Goal: Information Seeking & Learning: Check status

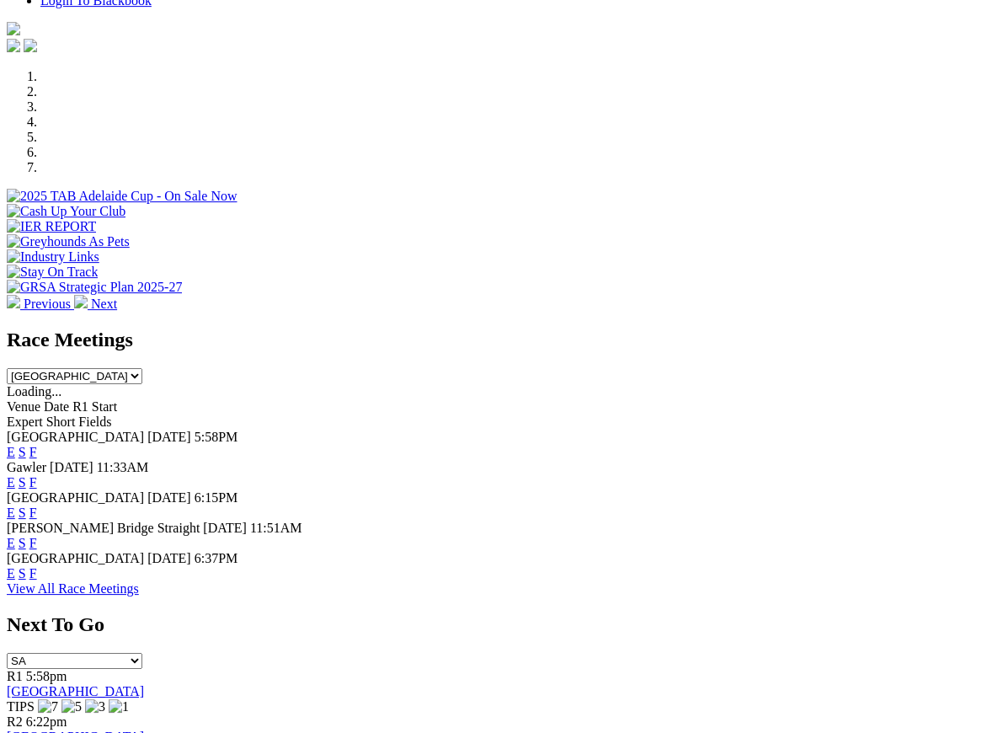
scroll to position [463, 0]
click at [37, 536] on link "F" at bounding box center [33, 543] width 8 height 14
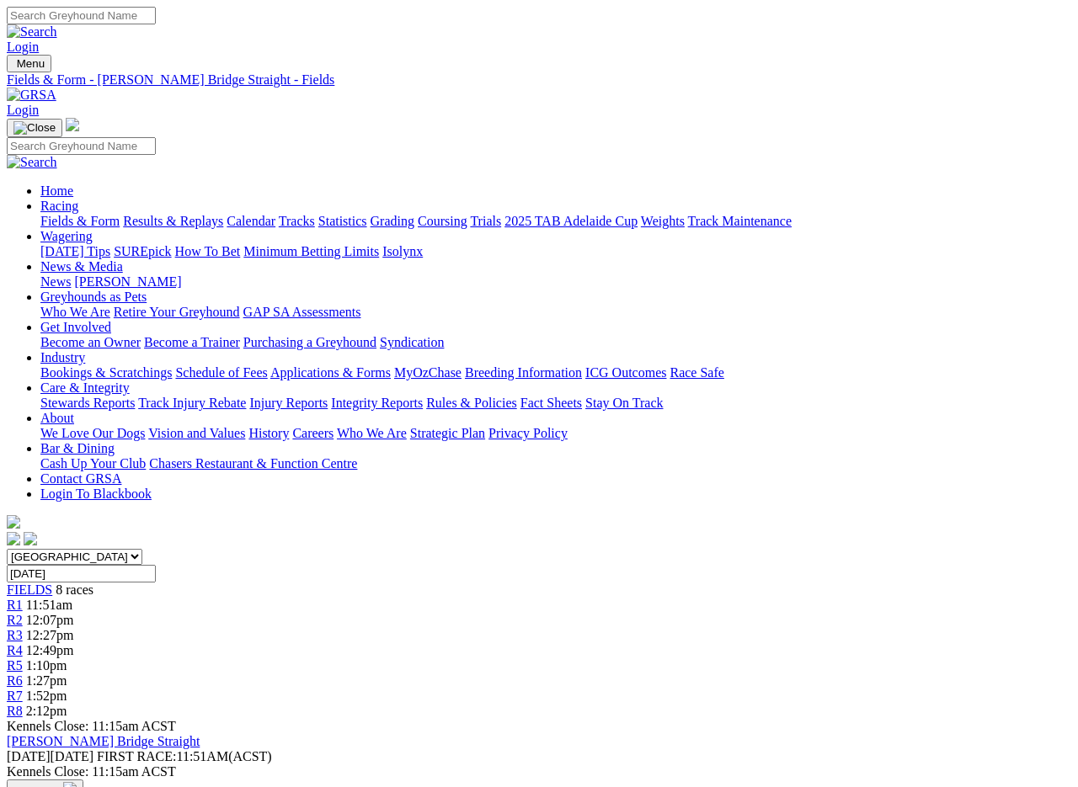
click at [53, 214] on link "Fields & Form" at bounding box center [79, 221] width 79 height 14
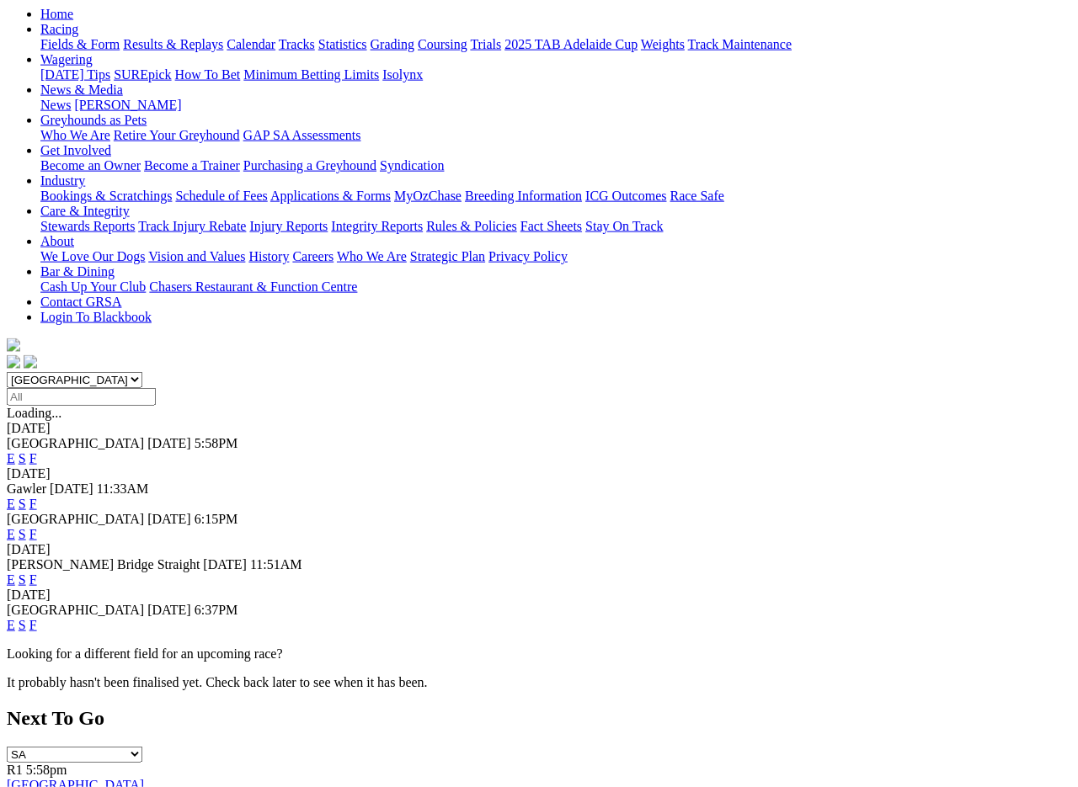
scroll to position [178, 0]
click at [37, 617] on link "F" at bounding box center [33, 624] width 8 height 14
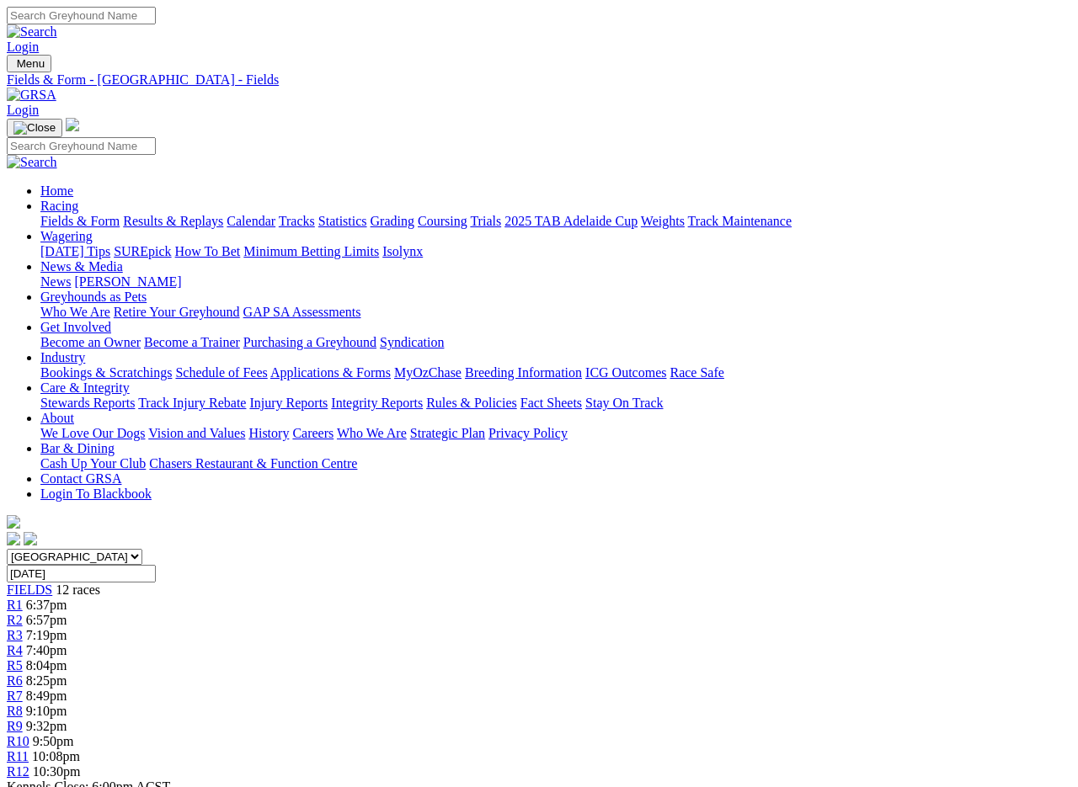
click at [62, 214] on link "Fields & Form" at bounding box center [79, 221] width 79 height 14
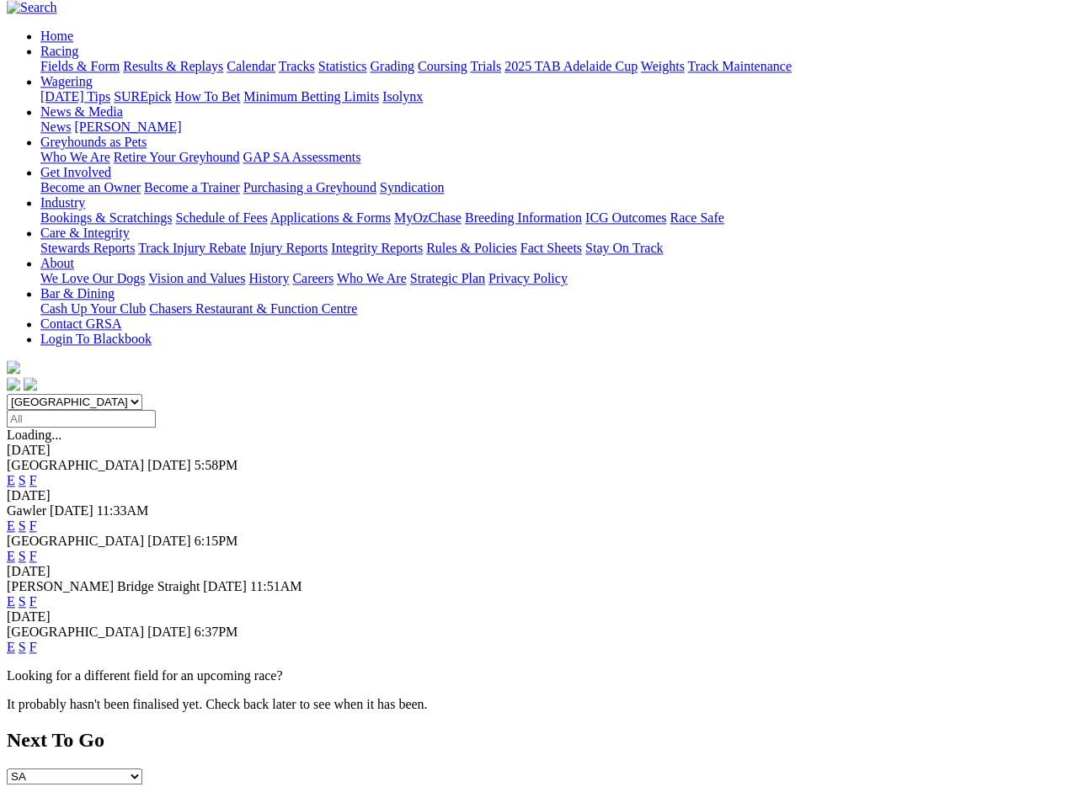
scroll to position [155, 0]
click at [37, 473] on link "F" at bounding box center [33, 480] width 8 height 14
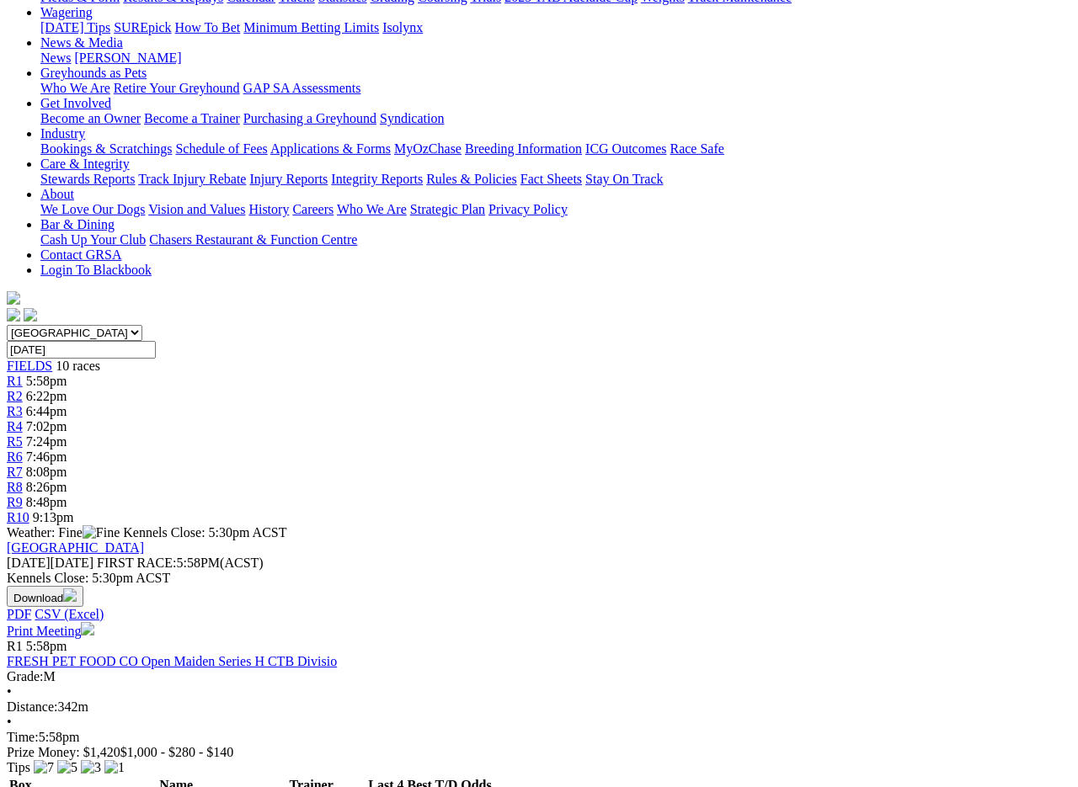
scroll to position [255, 0]
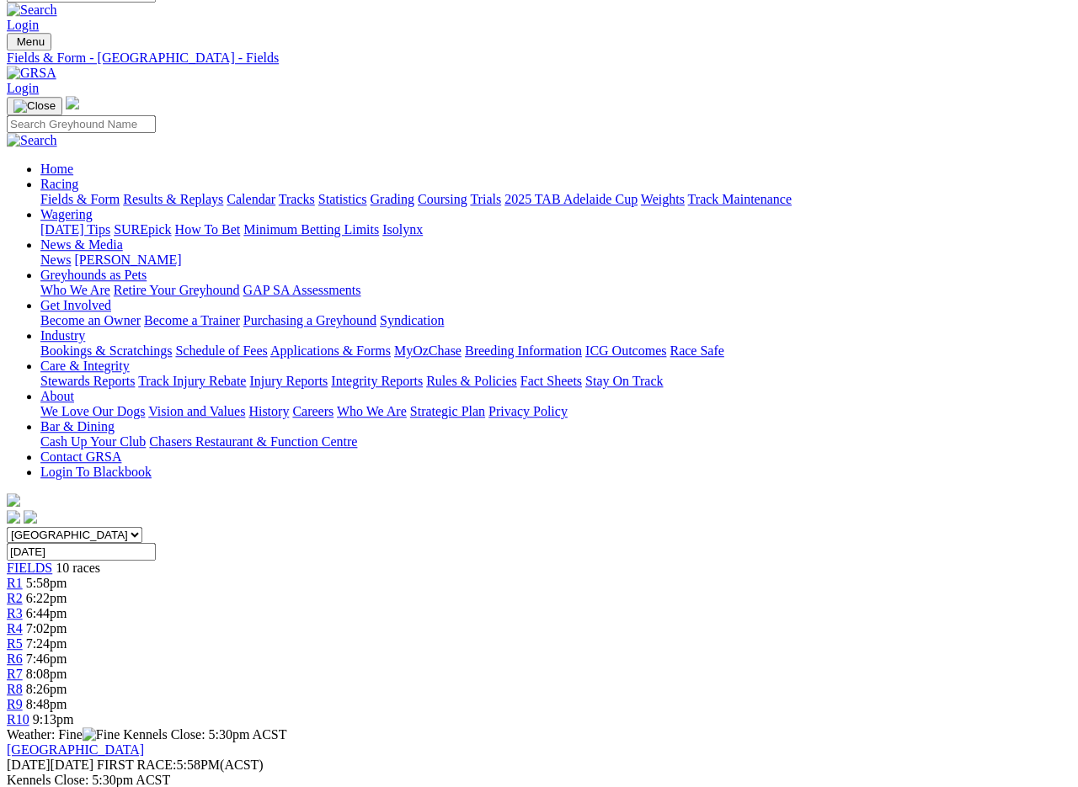
scroll to position [0, 0]
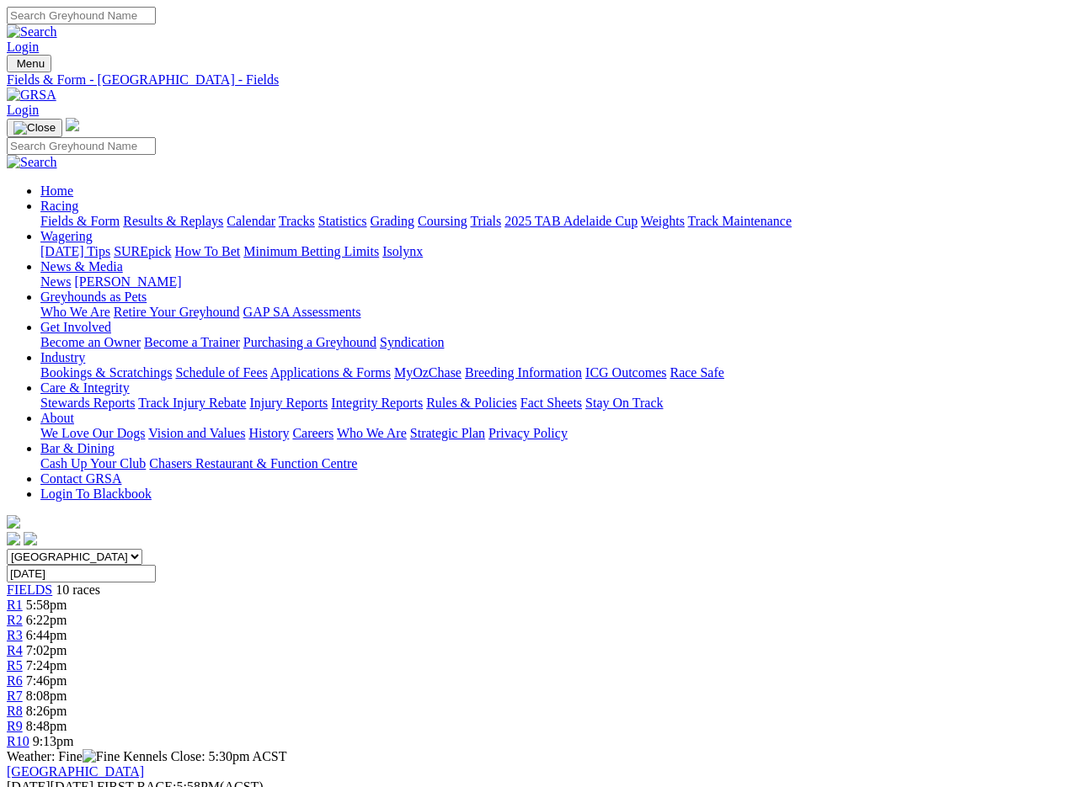
click at [218, 214] on link "Results & Replays" at bounding box center [173, 221] width 100 height 14
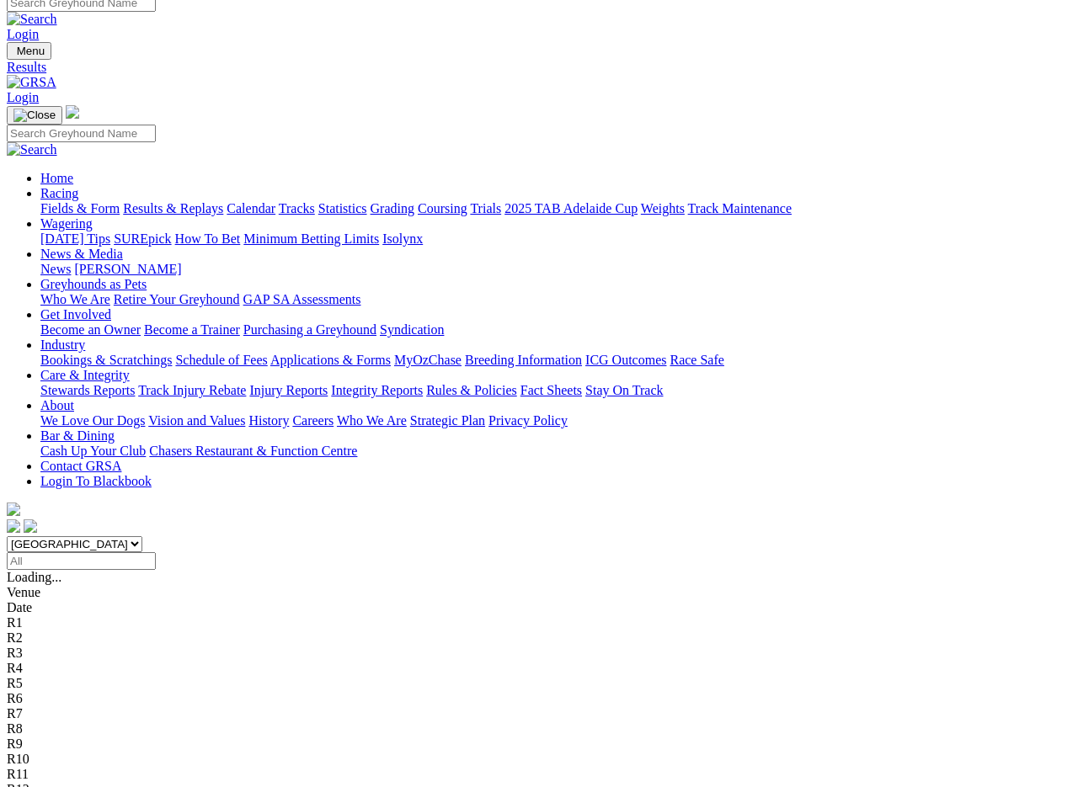
scroll to position [13, 0]
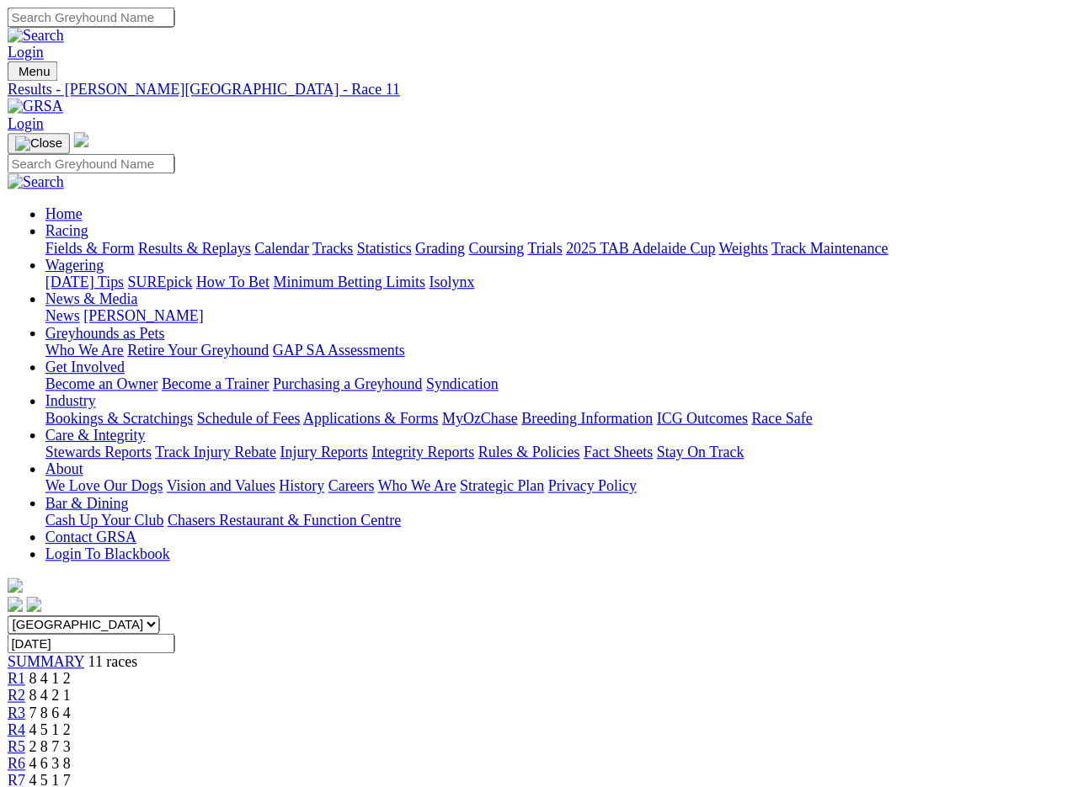
scroll to position [3, 0]
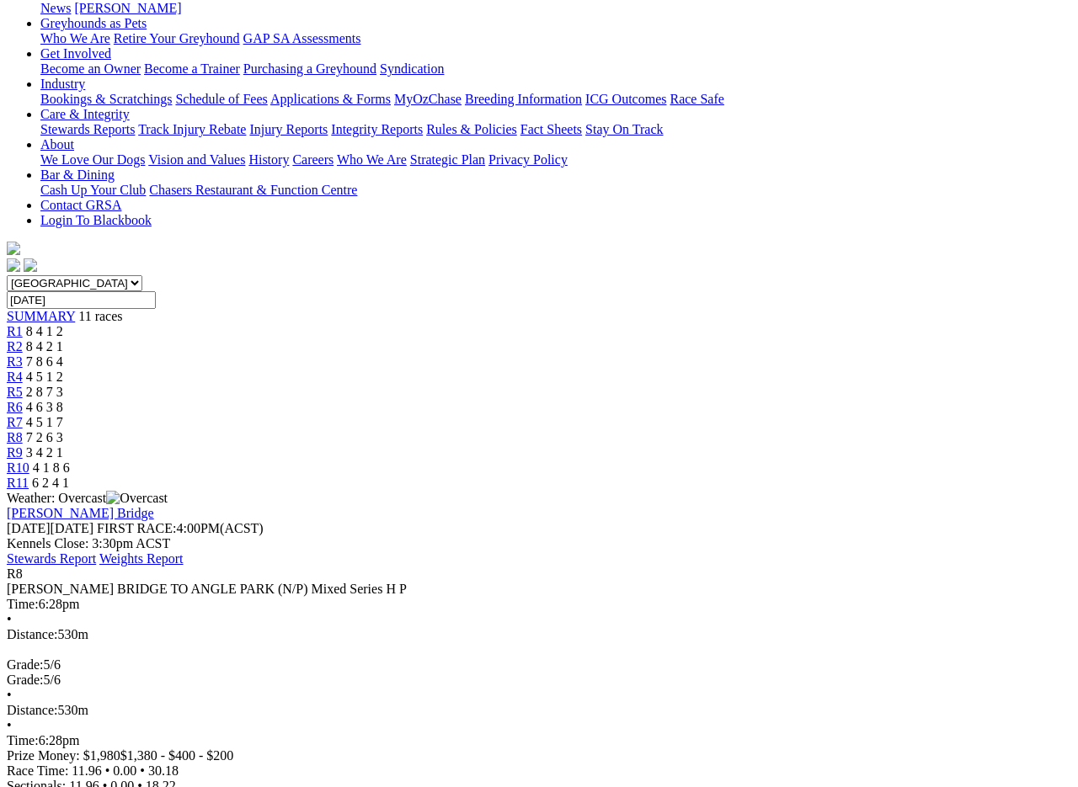
scroll to position [244, 0]
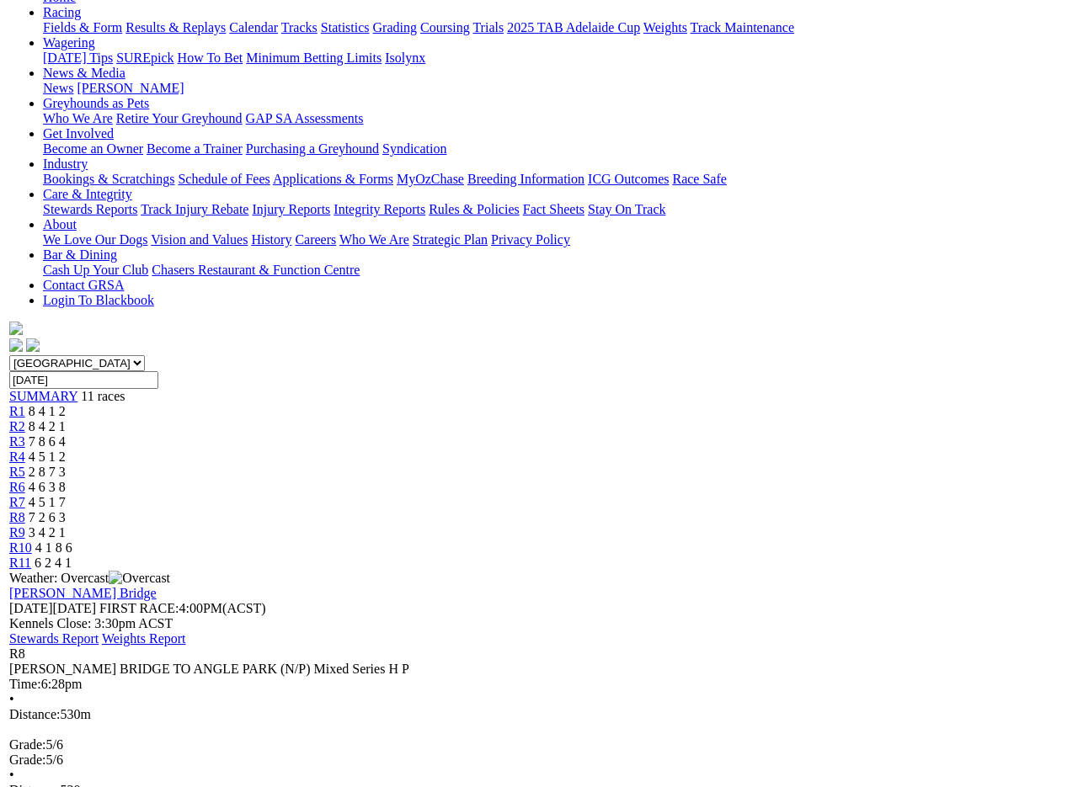
scroll to position [0, 0]
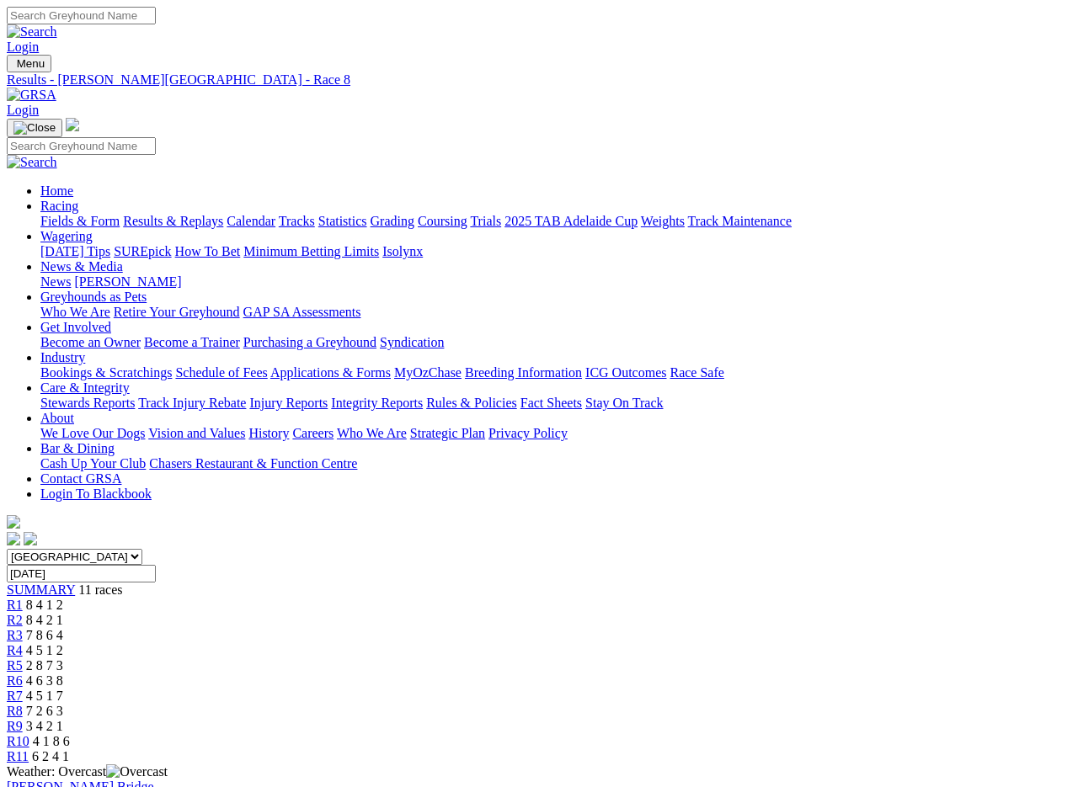
click at [76, 214] on link "Fields & Form" at bounding box center [79, 221] width 79 height 14
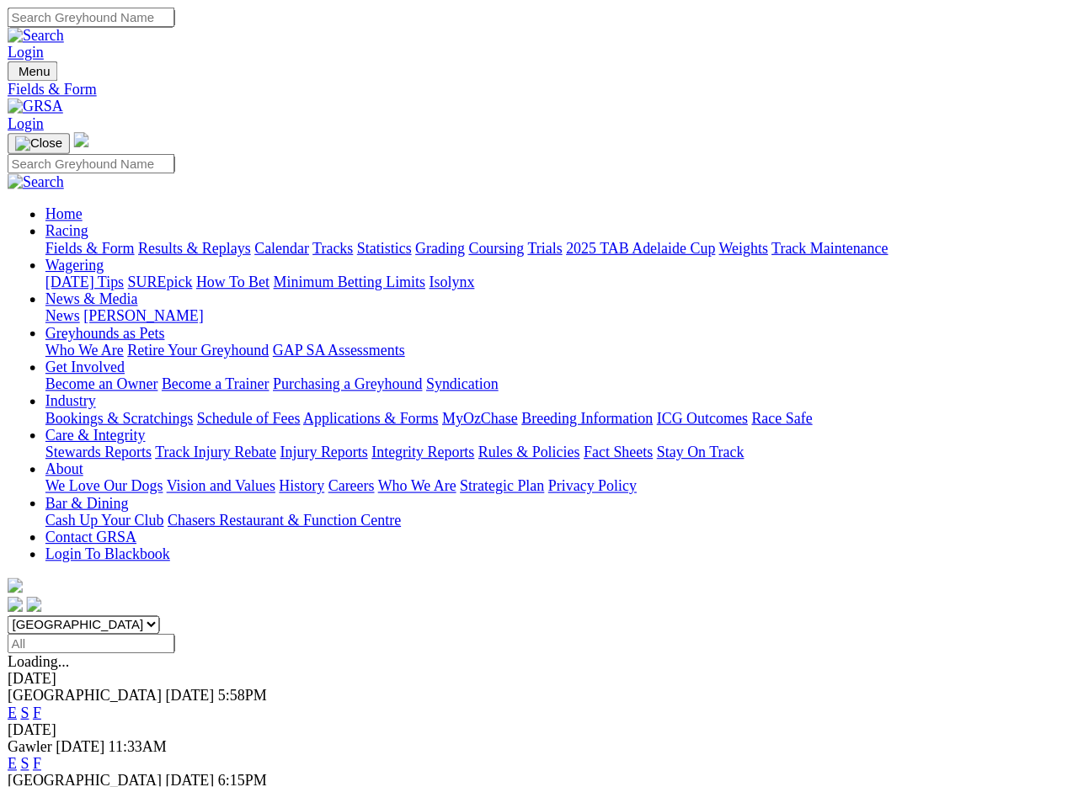
scroll to position [3, 0]
